Goal: Task Accomplishment & Management: Manage account settings

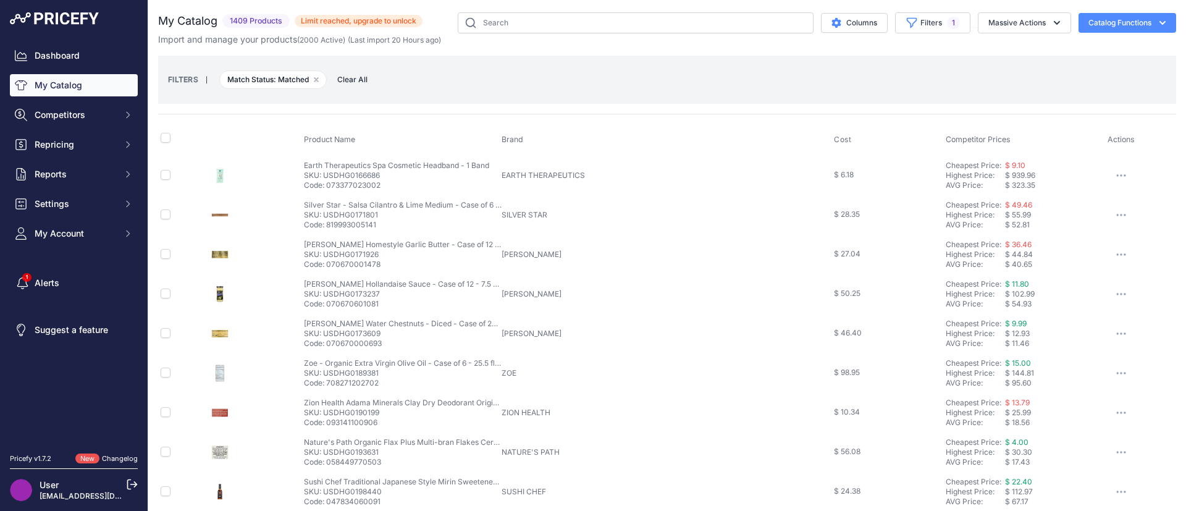
scroll to position [27, 0]
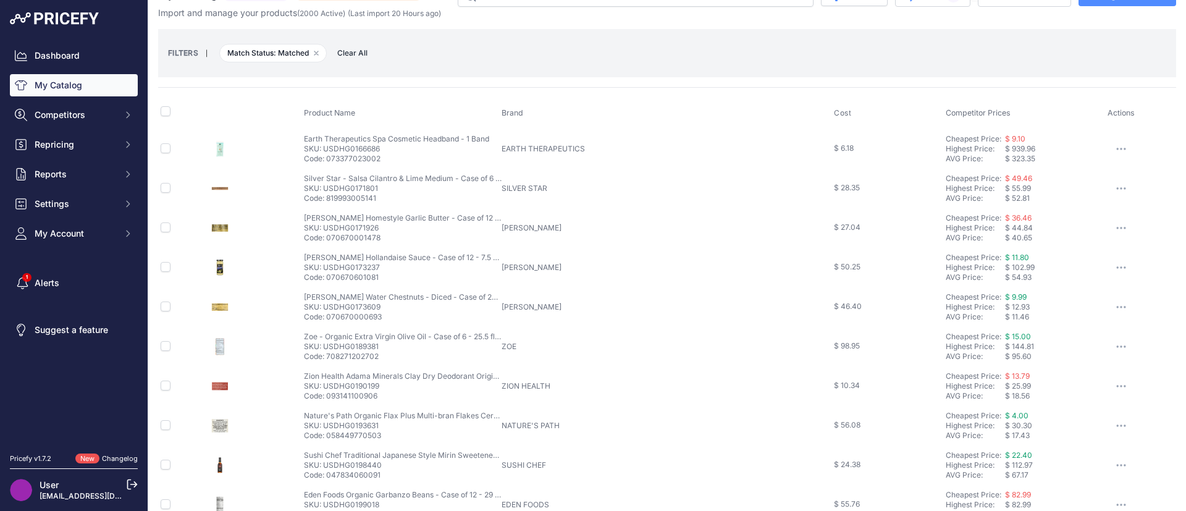
click at [19, 490] on img at bounding box center [21, 490] width 22 height 22
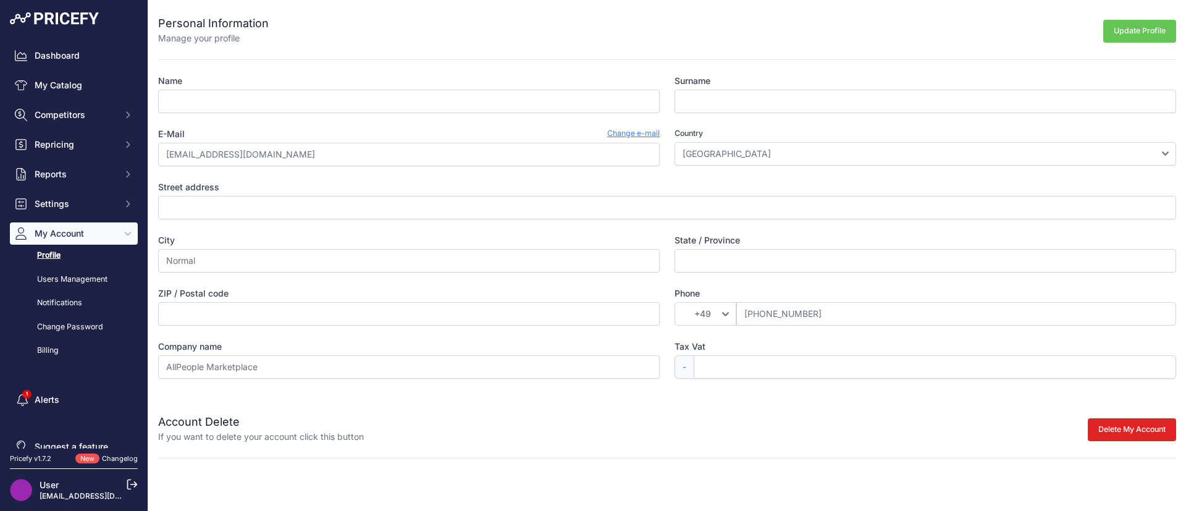
click at [906, 142] on div "Name Surname E-Mail Change e-mail [EMAIL_ADDRESS][DOMAIN_NAME] Country [GEOGRAP…" at bounding box center [667, 227] width 1018 height 304
click at [407, 349] on label "Company name" at bounding box center [408, 346] width 501 height 12
click at [407, 355] on input "AllPeople Marketplace" at bounding box center [408, 366] width 501 height 23
click at [636, 135] on link "Change e-mail" at bounding box center [633, 134] width 52 height 12
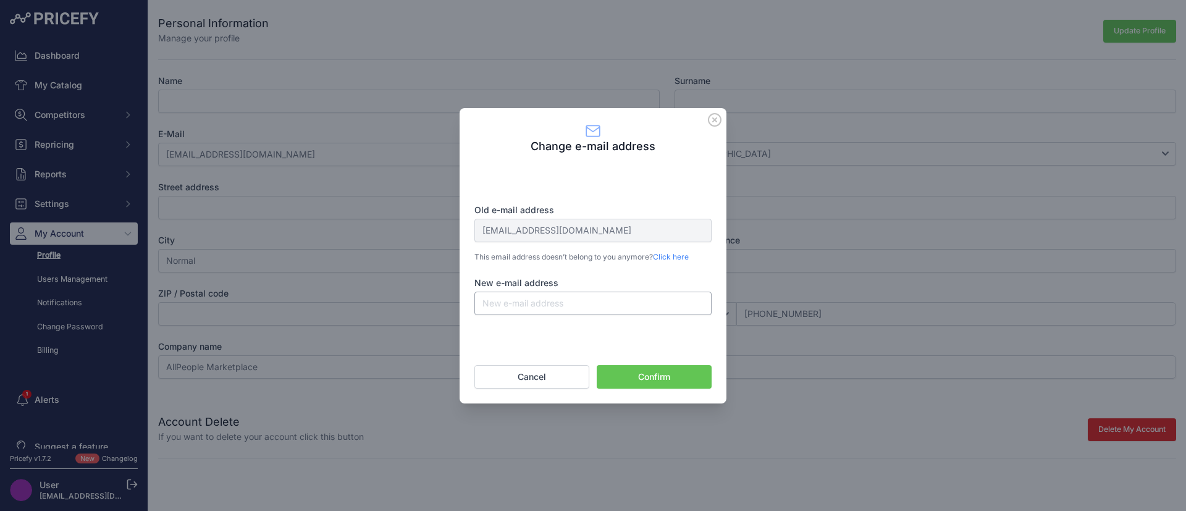
click at [516, 303] on input "New e-mail address" at bounding box center [592, 302] width 237 height 23
type input "[EMAIL_ADDRESS][DOMAIN_NAME]"
click at [625, 374] on button "Confirm" at bounding box center [653, 376] width 115 height 23
click at [677, 256] on link "Click here" at bounding box center [671, 256] width 36 height 9
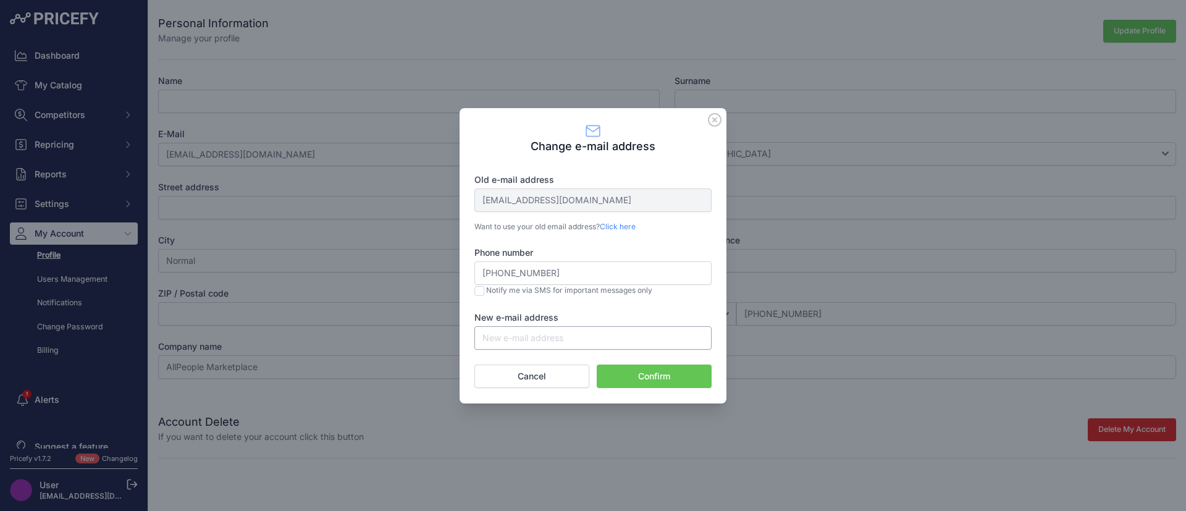
click at [564, 335] on input "New e-mail address" at bounding box center [592, 337] width 237 height 23
type input "[EMAIL_ADDRESS][DOMAIN_NAME]"
click at [640, 373] on button "Confirm" at bounding box center [653, 375] width 115 height 23
click at [566, 349] on input "[EMAIL_ADDRESS][DOMAIN_NAME]" at bounding box center [592, 337] width 237 height 23
drag, startPoint x: 566, startPoint y: 349, endPoint x: 414, endPoint y: 333, distance: 152.1
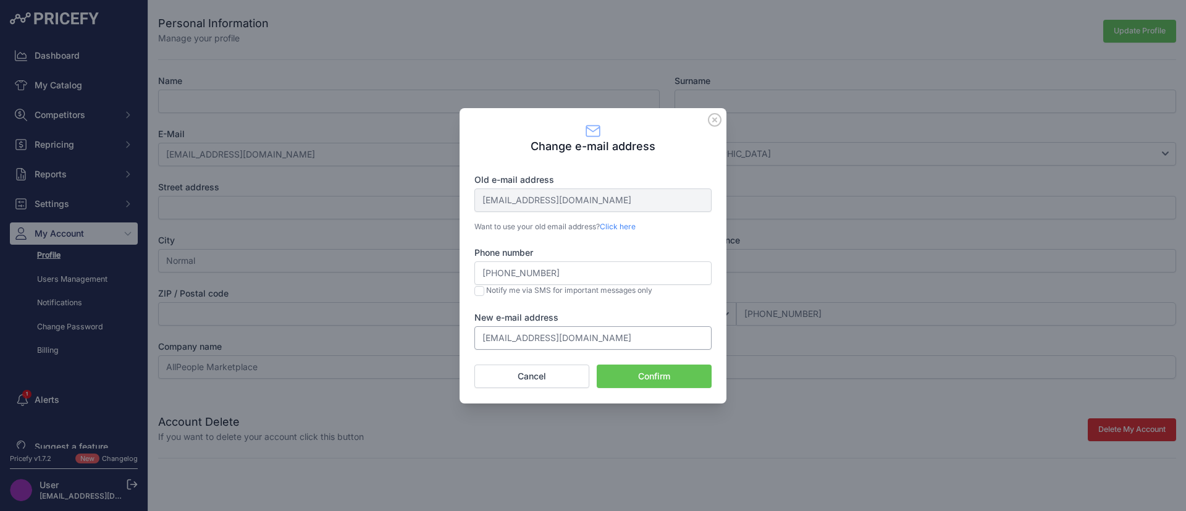
click at [414, 333] on div "Change e-mail address Old e-mail address [EMAIL_ADDRESS][DOMAIN_NAME] Want to u…" at bounding box center [593, 255] width 1186 height 511
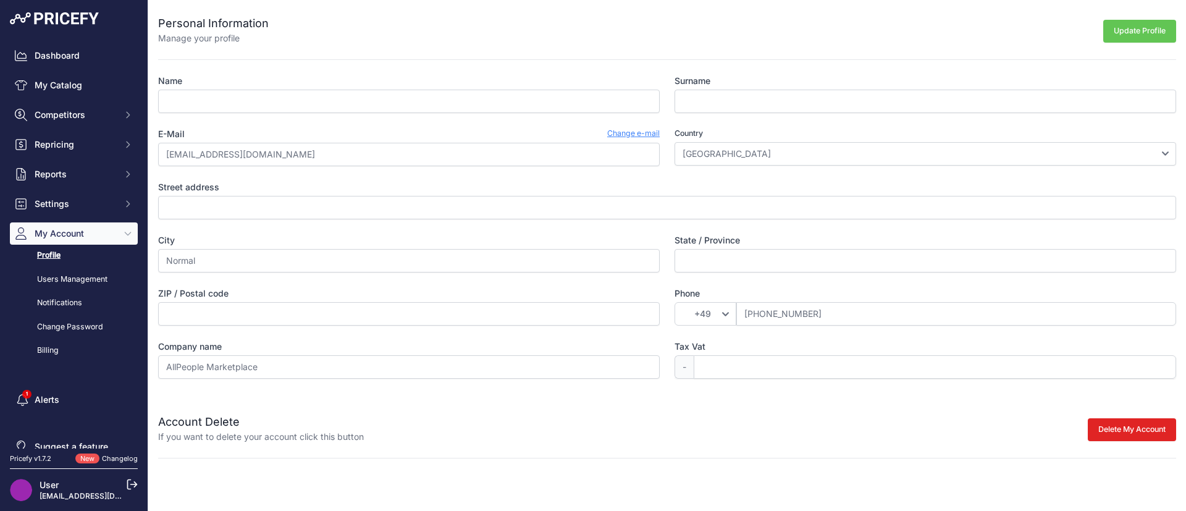
click at [73, 491] on link "[EMAIL_ADDRESS][DOMAIN_NAME]" at bounding box center [104, 495] width 129 height 9
click at [623, 136] on link "Change e-mail" at bounding box center [633, 134] width 52 height 12
click at [638, 130] on link "Change e-mail" at bounding box center [633, 134] width 52 height 12
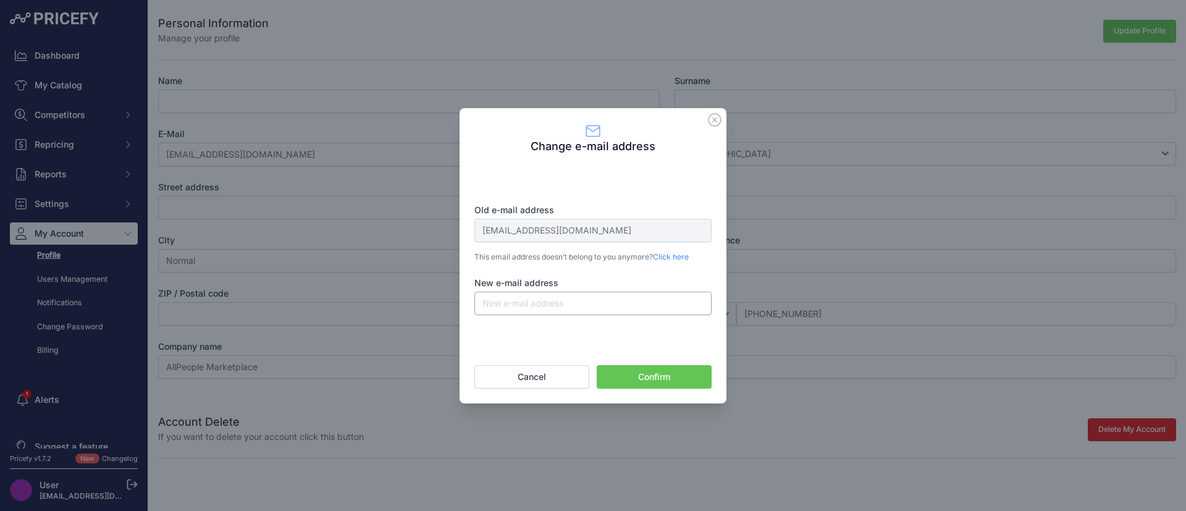
click at [552, 307] on input "New e-mail address" at bounding box center [592, 302] width 237 height 23
type input "shubham@allpeople.co"
click at [631, 375] on button "Confirm" at bounding box center [653, 376] width 115 height 23
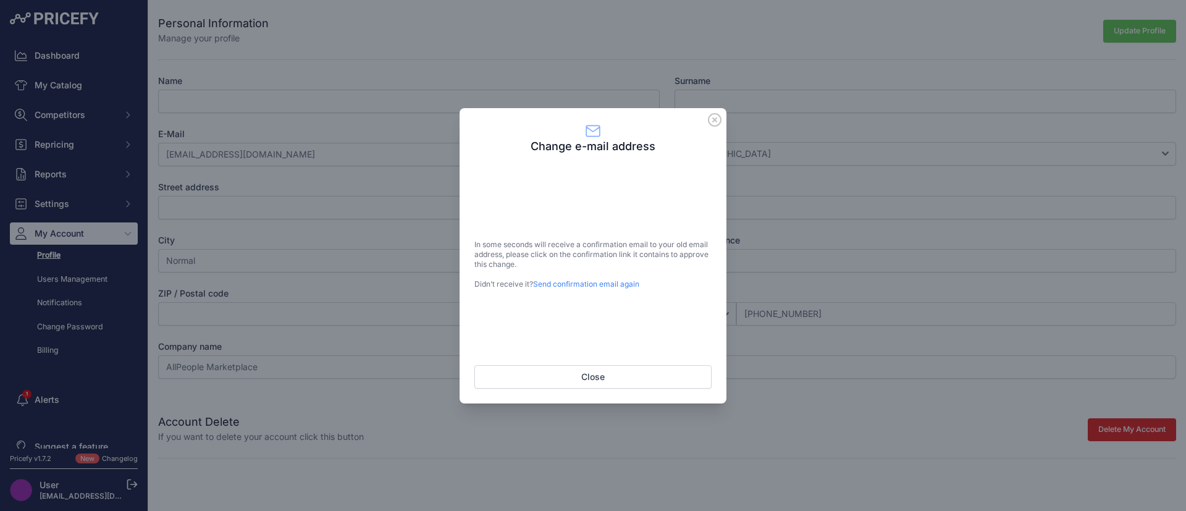
click at [606, 363] on div "In some seconds will receive a confirmation email to your old email address, pl…" at bounding box center [592, 259] width 237 height 211
click at [605, 372] on button "Close" at bounding box center [592, 376] width 237 height 23
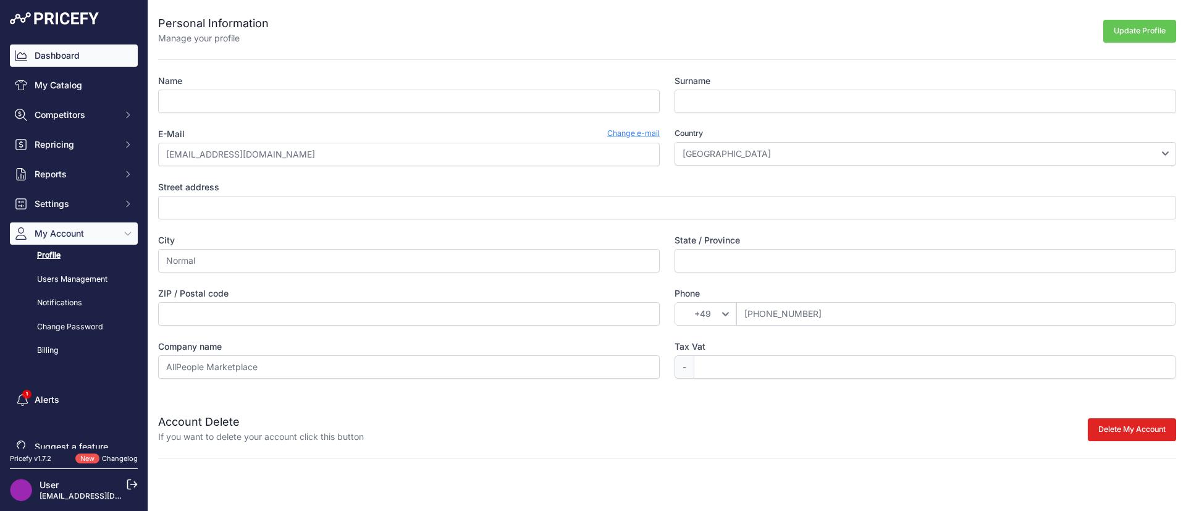
click at [84, 62] on link "Dashboard" at bounding box center [74, 55] width 128 height 22
